Goal: Information Seeking & Learning: Learn about a topic

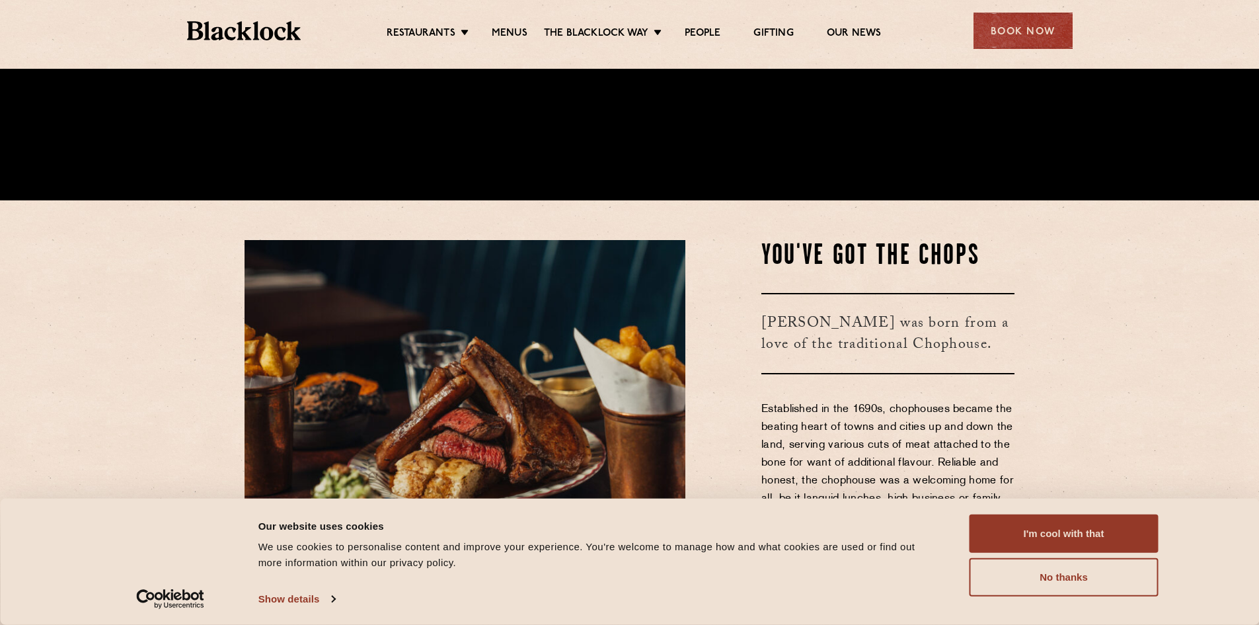
scroll to position [529, 0]
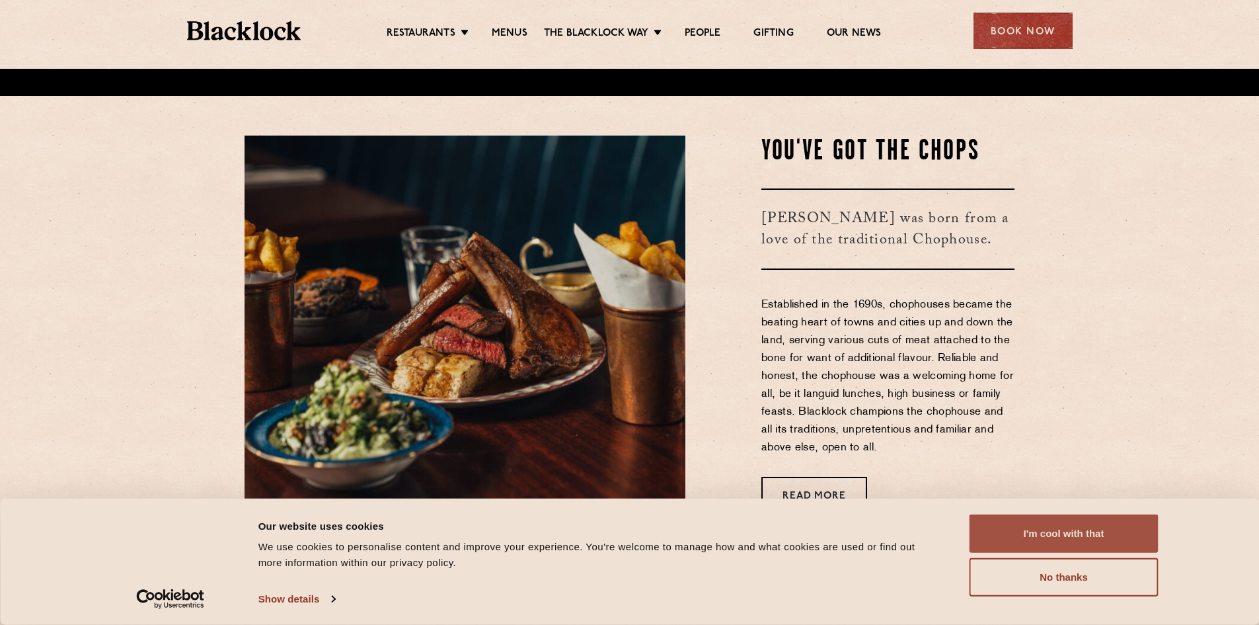
click at [1031, 520] on button "I'm cool with that" at bounding box center [1064, 533] width 189 height 38
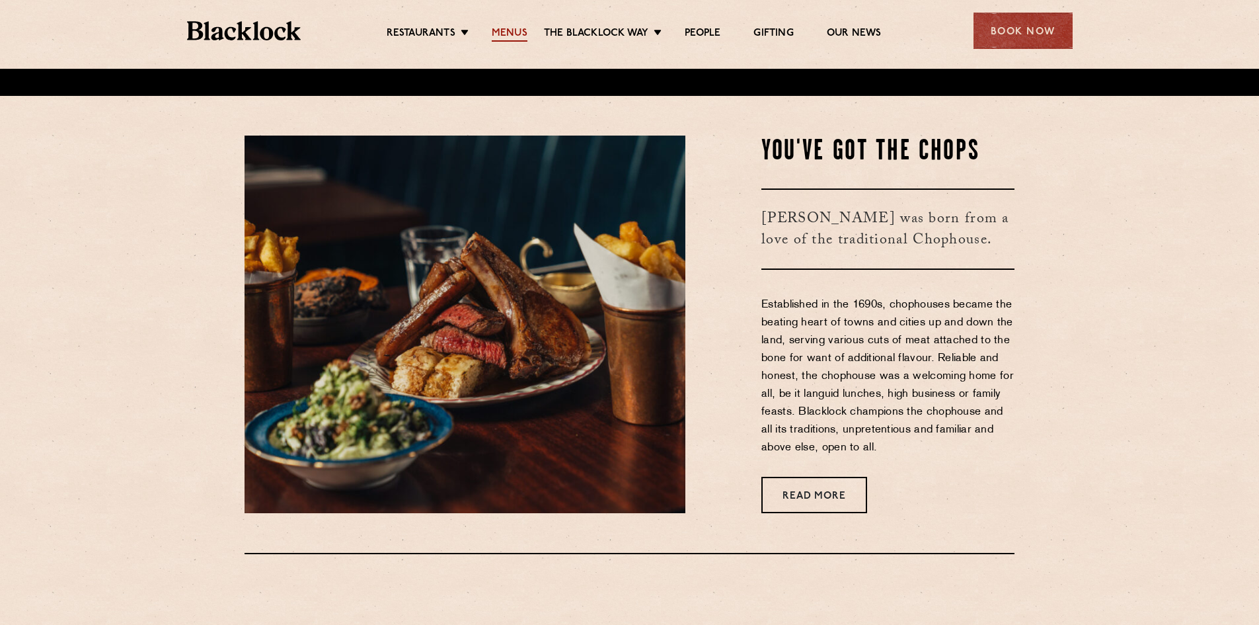
click at [517, 36] on link "Menus" at bounding box center [510, 34] width 36 height 15
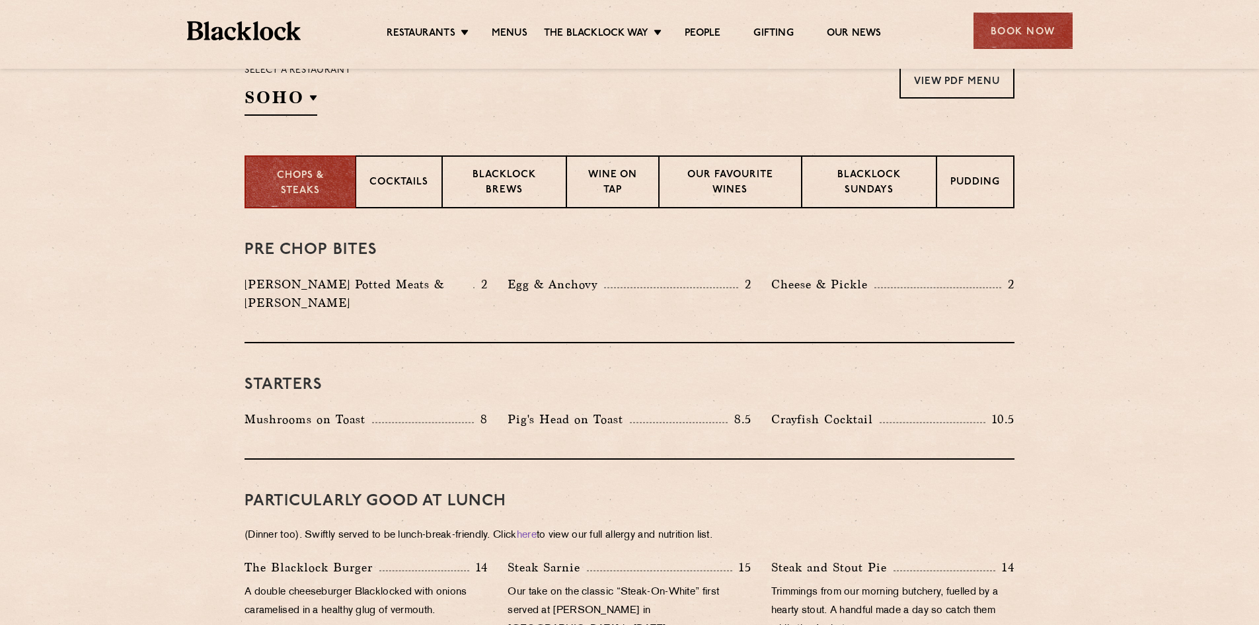
scroll to position [463, 0]
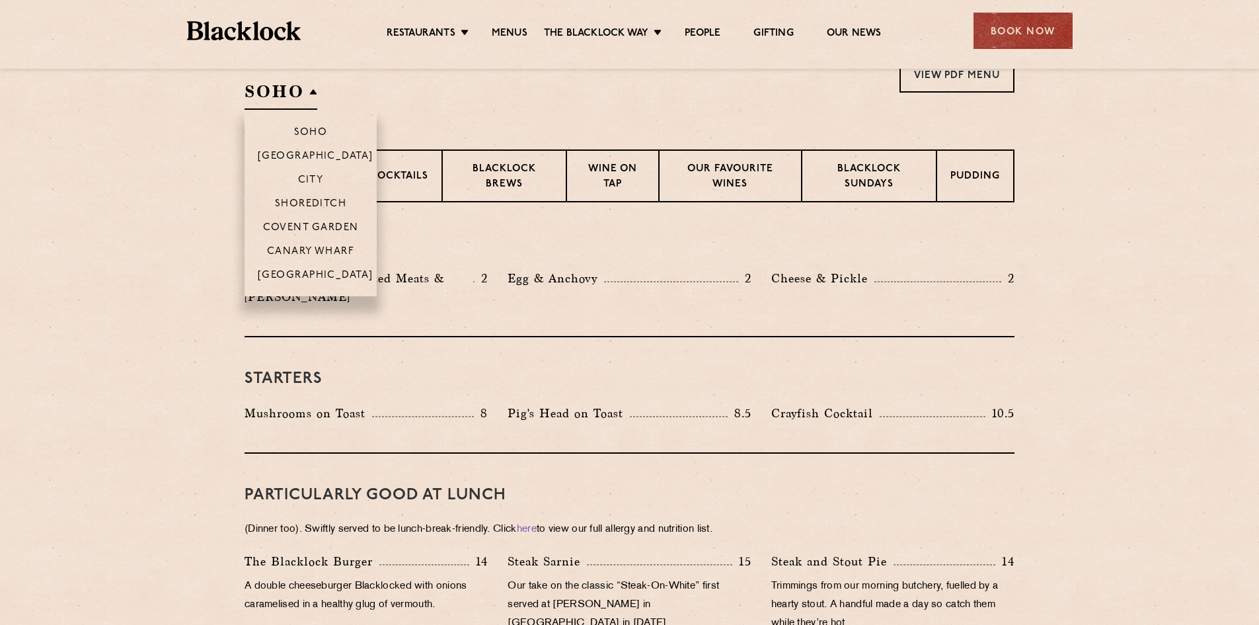
click at [292, 98] on h2 "SOHO" at bounding box center [281, 95] width 73 height 30
click at [295, 251] on p "Canary Wharf" at bounding box center [310, 252] width 87 height 13
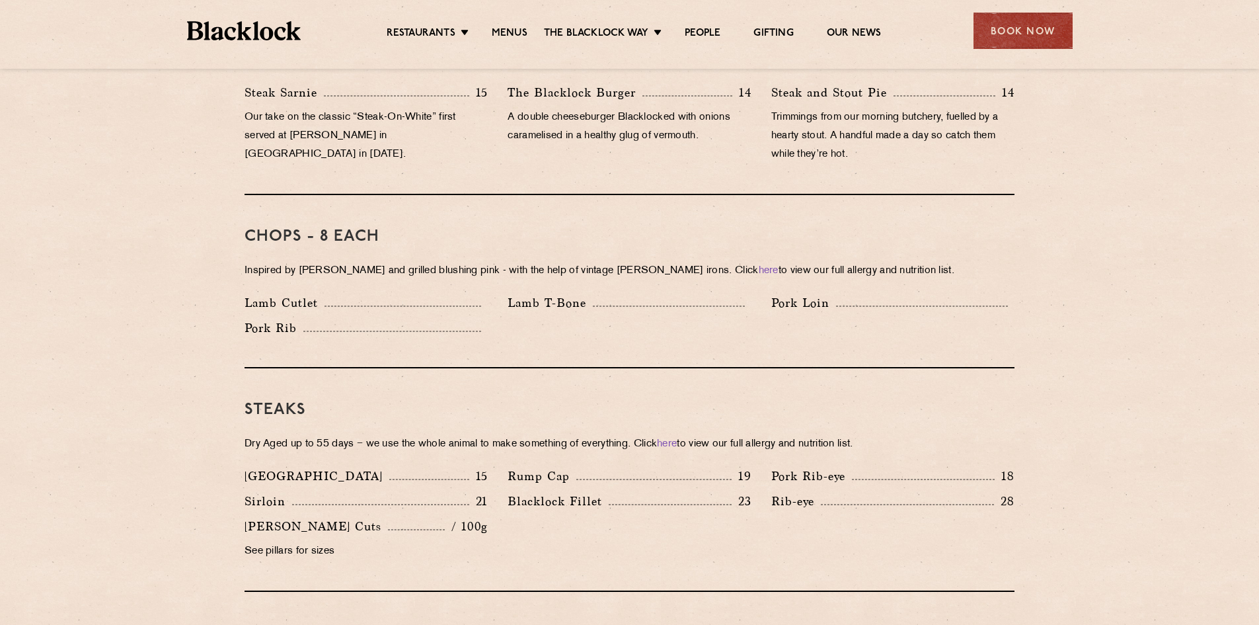
scroll to position [991, 0]
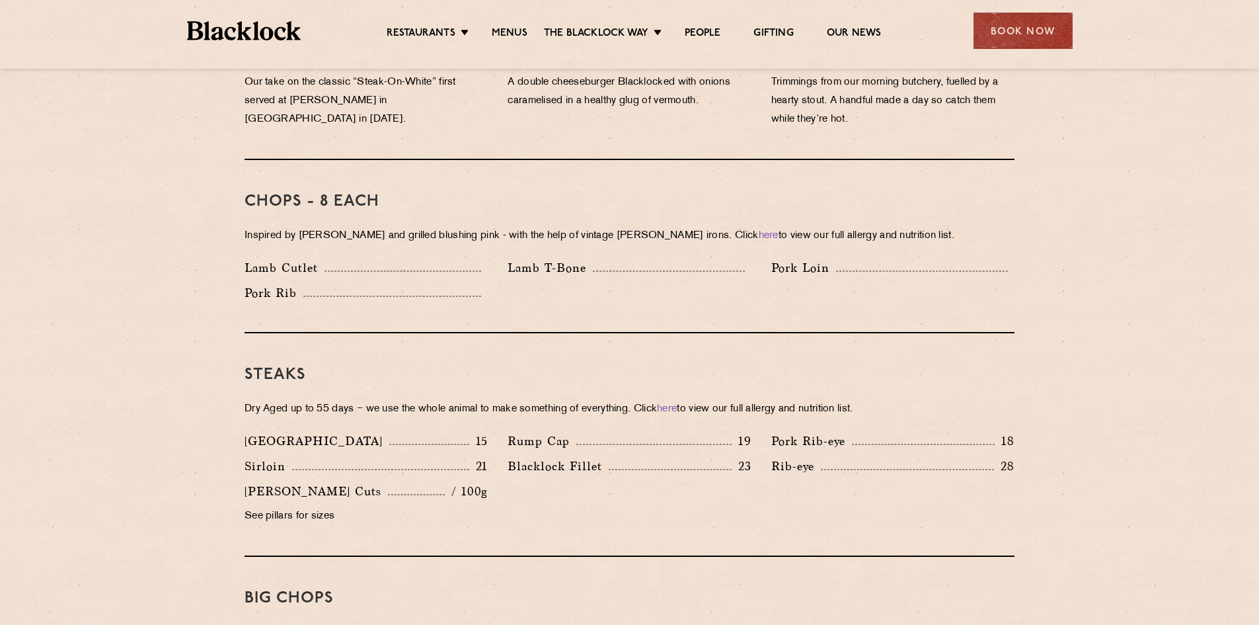
click at [445, 227] on p "Inspired by Joe Beef and grilled blushing pink - with the help of vintage Black…" at bounding box center [630, 236] width 770 height 19
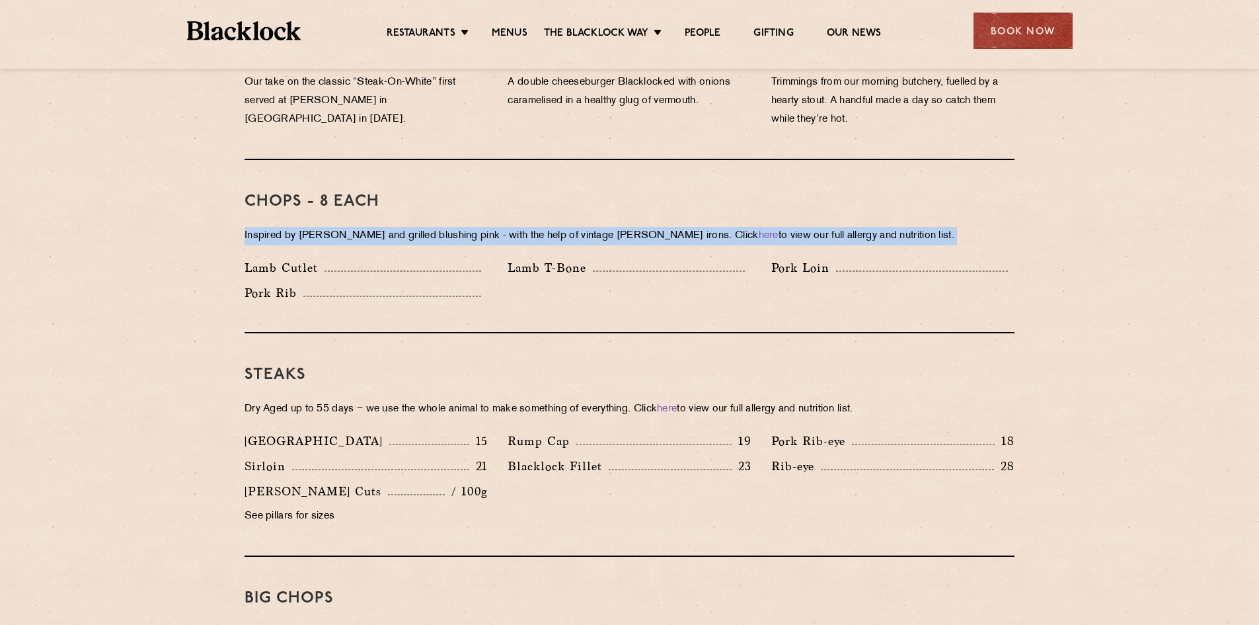
click at [445, 227] on p "Inspired by Joe Beef and grilled blushing pink - with the help of vintage Black…" at bounding box center [630, 236] width 770 height 19
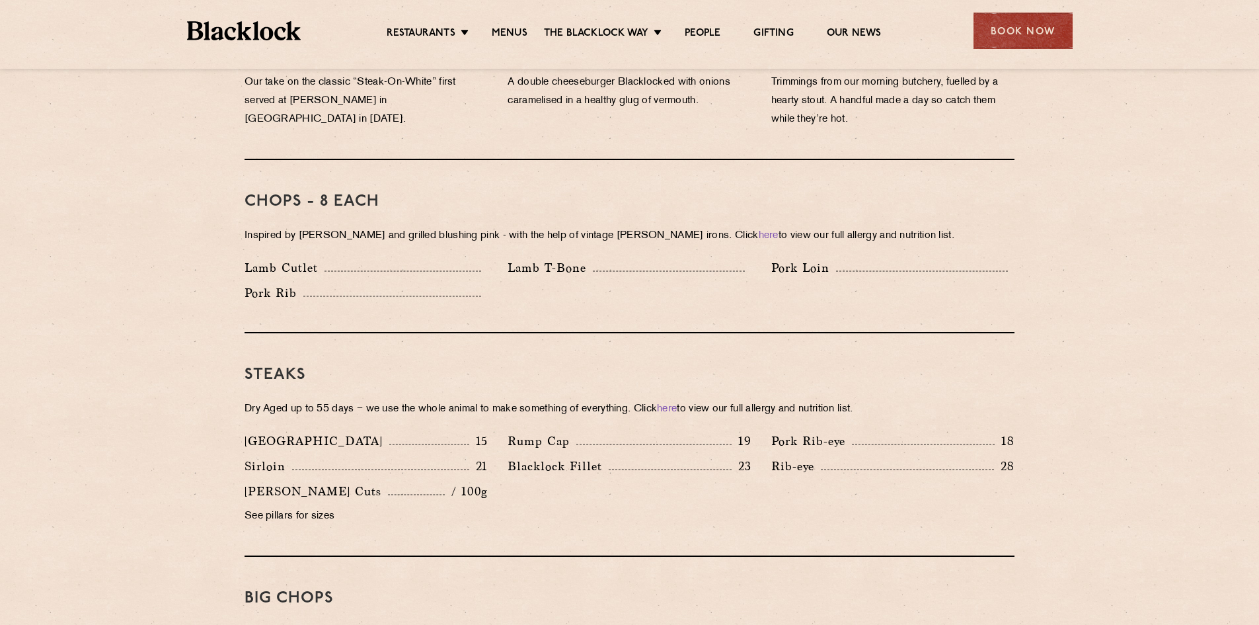
click at [619, 290] on div "Chops - 8 each Inspired by Joe Beef and grilled blushing pink - with the help o…" at bounding box center [630, 246] width 770 height 173
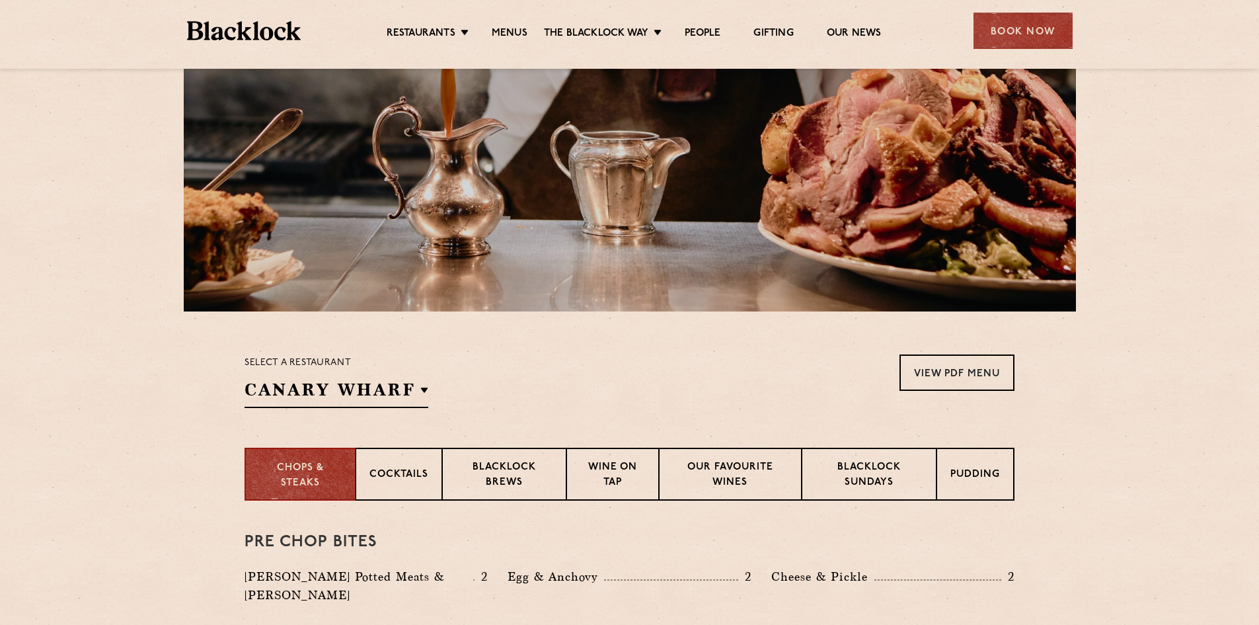
scroll to position [330, 0]
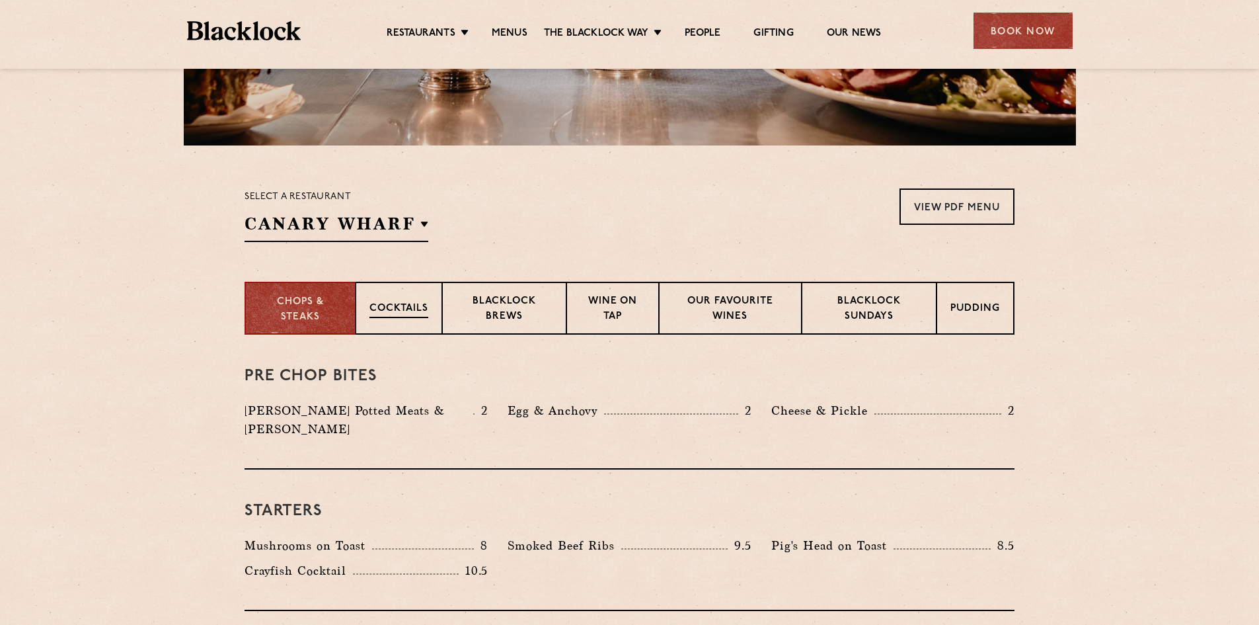
click at [424, 301] on p "Cocktails" at bounding box center [398, 309] width 59 height 17
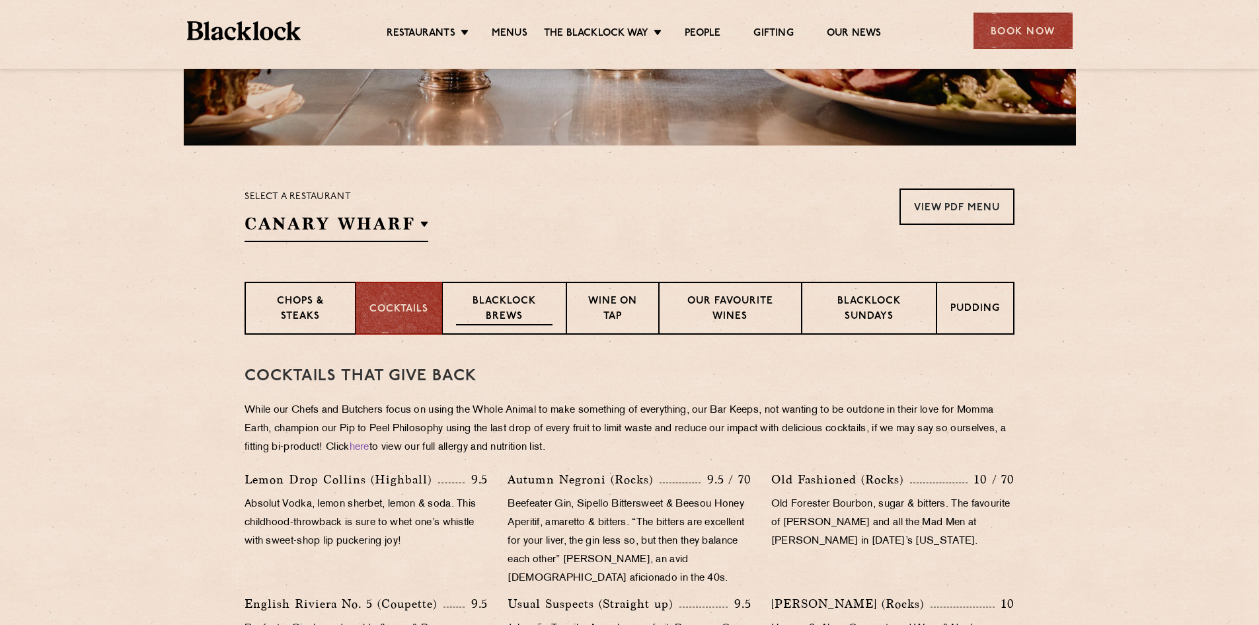
click at [513, 307] on p "Blacklock Brews" at bounding box center [504, 309] width 96 height 31
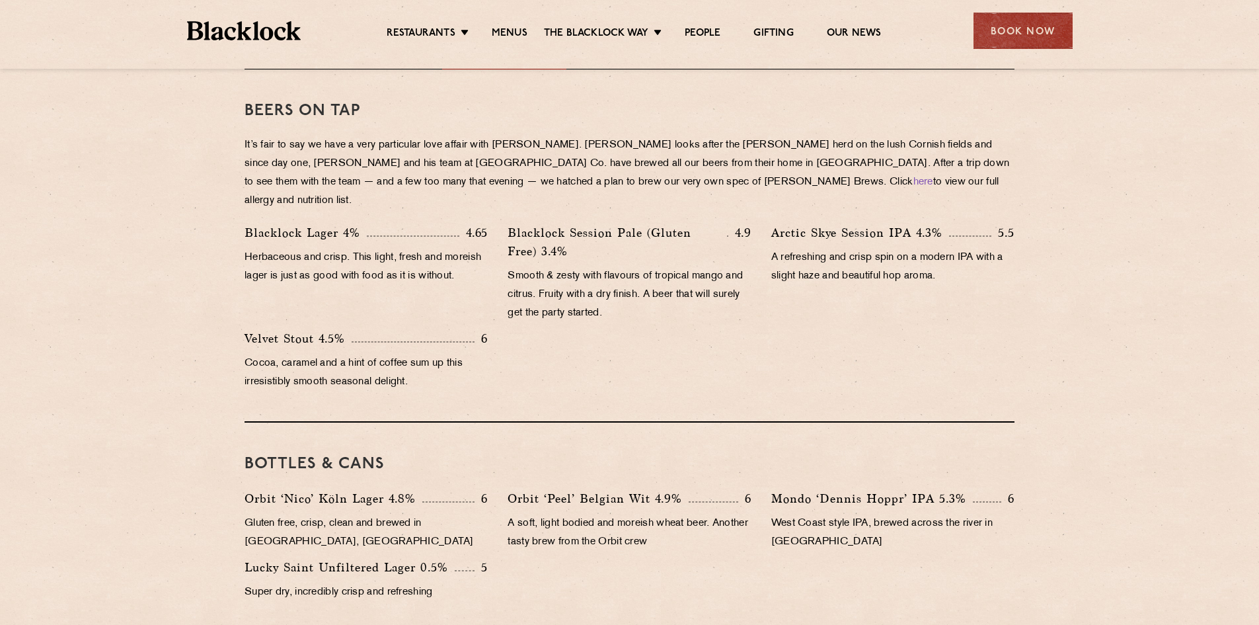
scroll to position [595, 0]
click at [385, 224] on div "Blacklock Lager 4% 4.65" at bounding box center [366, 233] width 243 height 19
click at [385, 249] on p "Herbaceous and crisp. This light, fresh and moreish lager is just as good with …" at bounding box center [366, 267] width 243 height 37
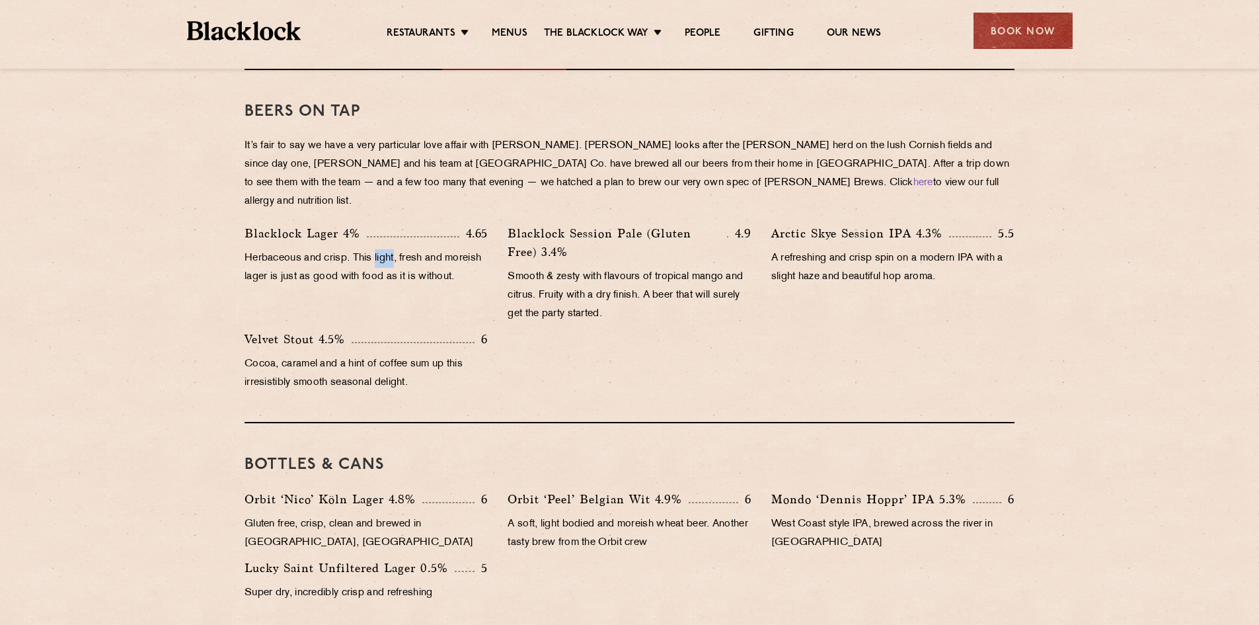
click at [385, 249] on p "Herbaceous and crisp. This light, fresh and moreish lager is just as good with …" at bounding box center [366, 267] width 243 height 37
drag, startPoint x: 439, startPoint y: 267, endPoint x: 466, endPoint y: 259, distance: 27.6
click at [441, 266] on p "Herbaceous and crisp. This light, fresh and moreish lager is just as good with …" at bounding box center [366, 267] width 243 height 37
click at [839, 224] on p "Arctic Skye Session IPA 4.3%" at bounding box center [860, 233] width 178 height 19
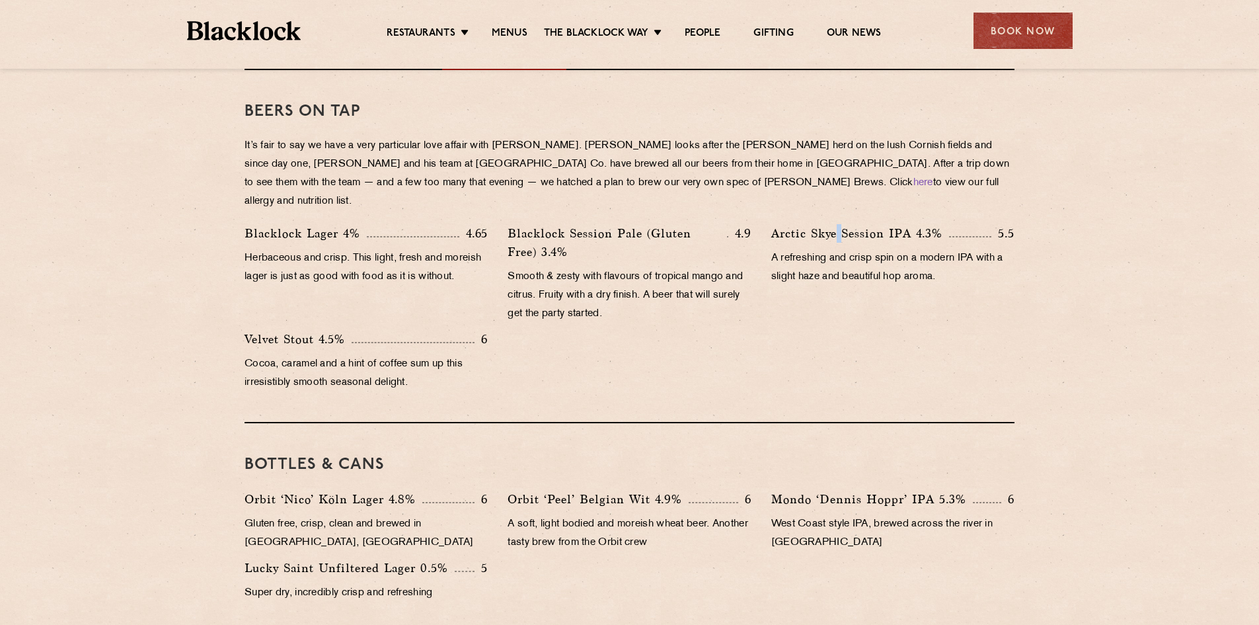
click at [839, 224] on p "Arctic Skye Session IPA 4.3%" at bounding box center [860, 233] width 178 height 19
